Goal: Entertainment & Leisure: Consume media (video, audio)

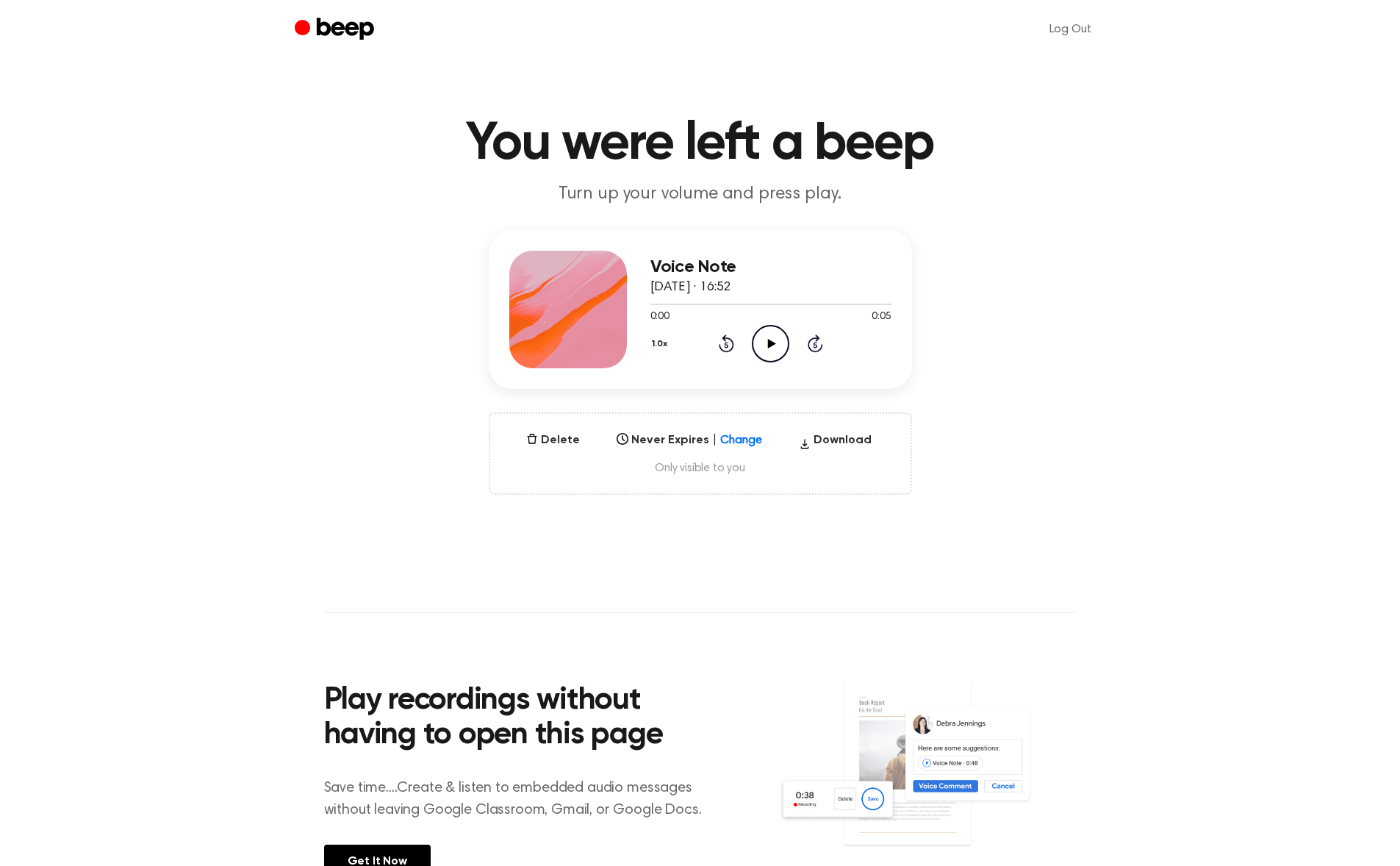
click at [1222, 372] on div "Voice Note [DATE] · 16:52 0:00 0:05 Your browser does not support the [object O…" at bounding box center [700, 362] width 1365 height 265
click at [755, 345] on icon "Play Audio" at bounding box center [771, 343] width 38 height 38
click at [1020, 405] on div "Voice Note 29 August 2025 · 16:53 0:02 0:02 Your browser does not support the […" at bounding box center [700, 362] width 1365 height 265
